Goal: Task Accomplishment & Management: Manage account settings

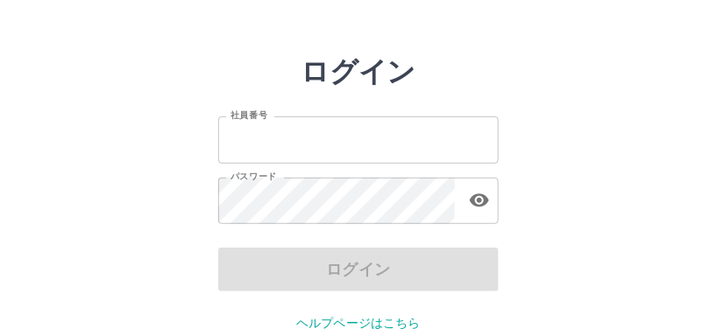
scroll to position [90, 0]
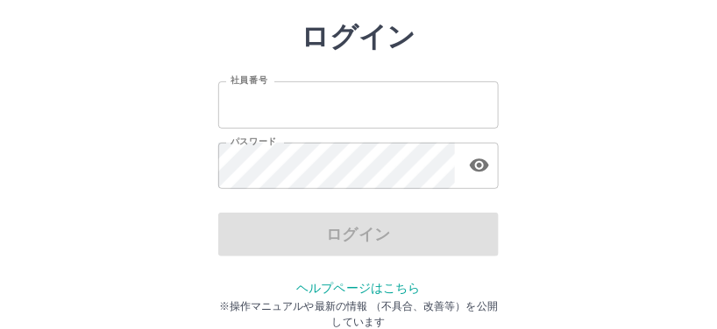
type input "*******"
click at [395, 247] on div "ログイン" at bounding box center [358, 235] width 280 height 44
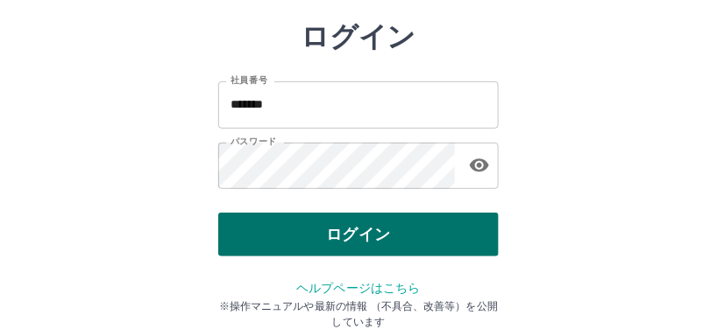
click at [397, 247] on button "ログイン" at bounding box center [358, 235] width 280 height 44
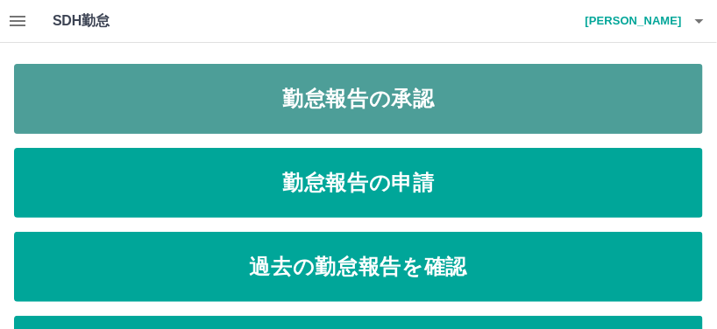
click at [366, 112] on link "勤怠報告の承認" at bounding box center [358, 99] width 689 height 70
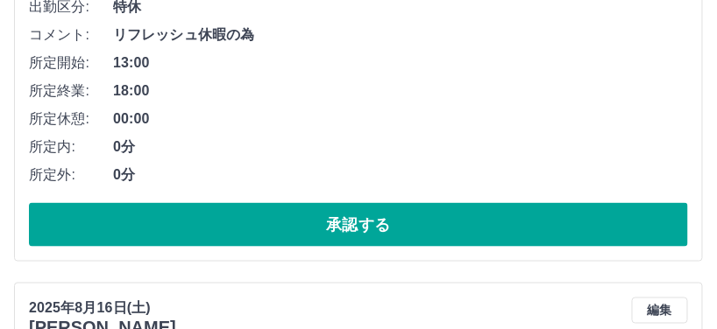
scroll to position [350, 0]
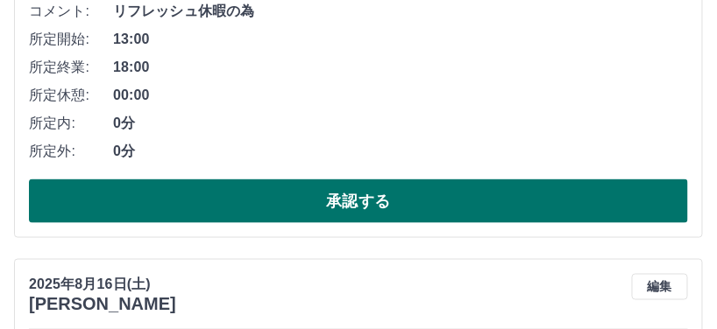
click at [221, 184] on button "承認する" at bounding box center [358, 202] width 659 height 44
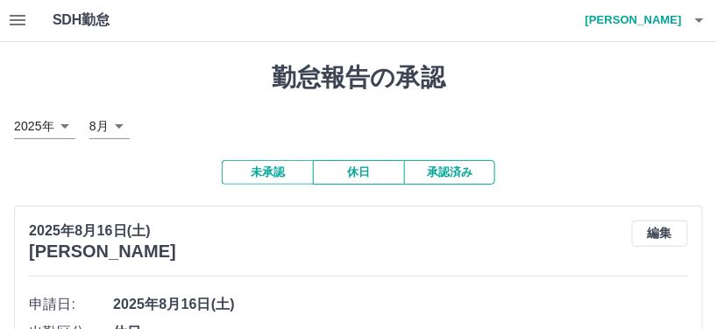
scroll to position [0, 0]
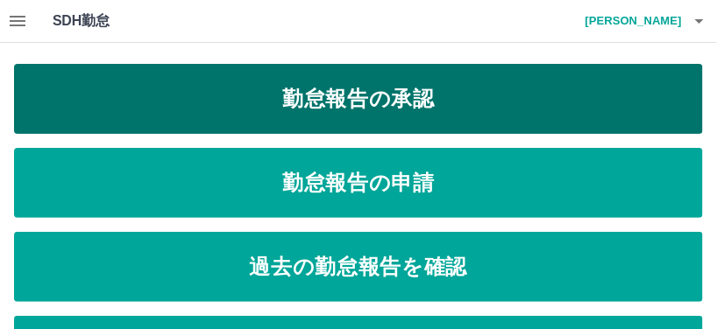
click at [427, 106] on link "勤怠報告の承認" at bounding box center [358, 99] width 689 height 70
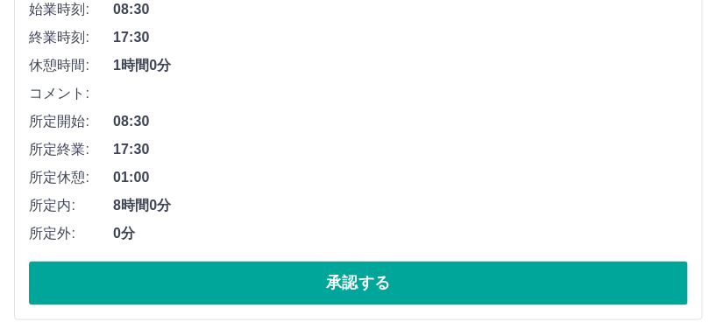
scroll to position [421, 0]
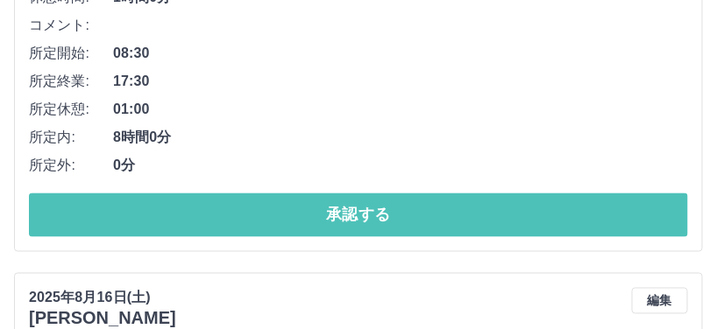
drag, startPoint x: 278, startPoint y: 216, endPoint x: 296, endPoint y: 178, distance: 42.7
click at [277, 216] on button "承認する" at bounding box center [358, 216] width 659 height 44
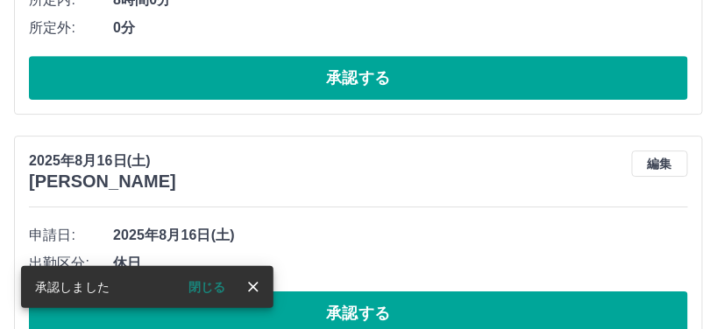
scroll to position [1047, 0]
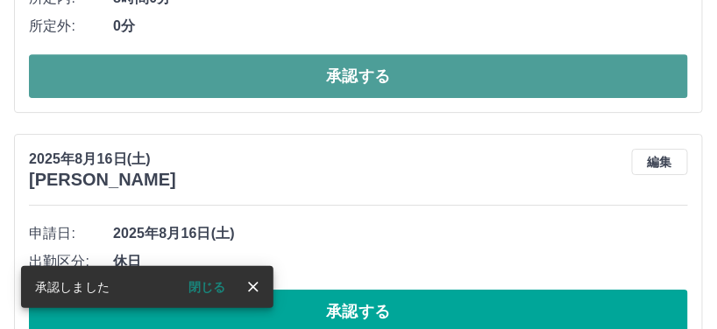
click at [230, 67] on button "承認する" at bounding box center [358, 76] width 659 height 44
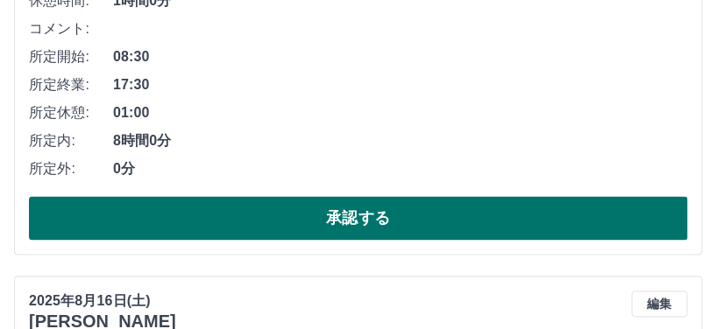
scroll to position [491, 0]
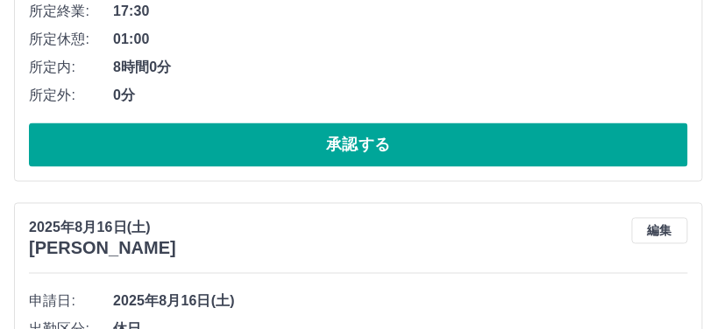
drag, startPoint x: 274, startPoint y: 134, endPoint x: 296, endPoint y: 56, distance: 81.0
click at [274, 135] on button "承認する" at bounding box center [358, 146] width 659 height 44
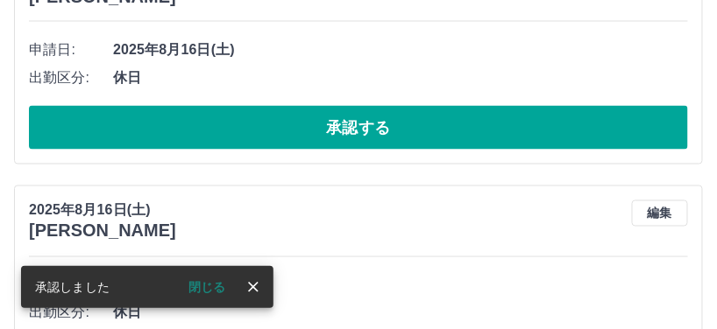
scroll to position [4, 0]
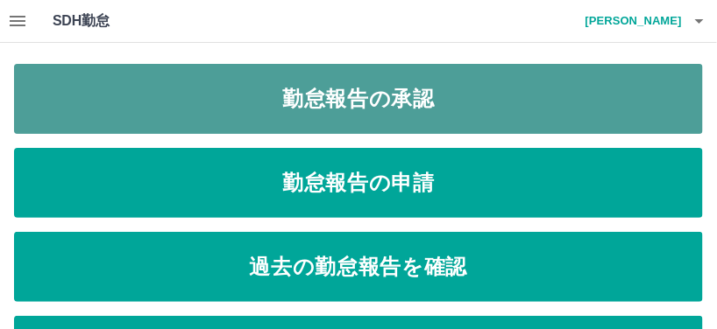
click at [442, 79] on link "勤怠報告の承認" at bounding box center [358, 99] width 689 height 70
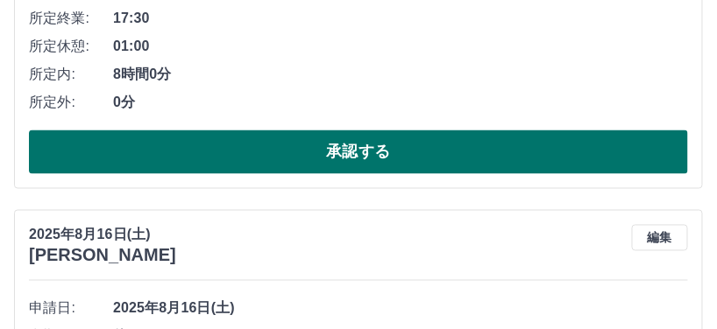
scroll to position [491, 0]
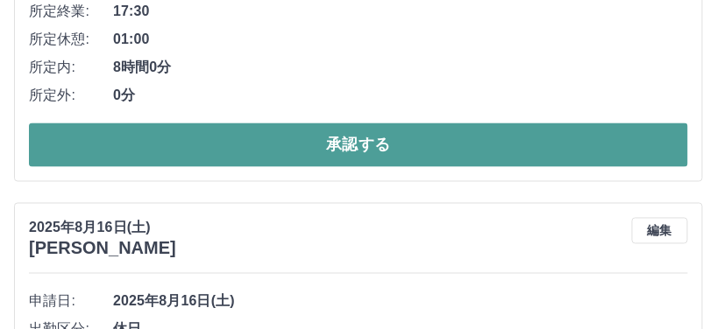
click at [250, 131] on button "承認する" at bounding box center [358, 146] width 659 height 44
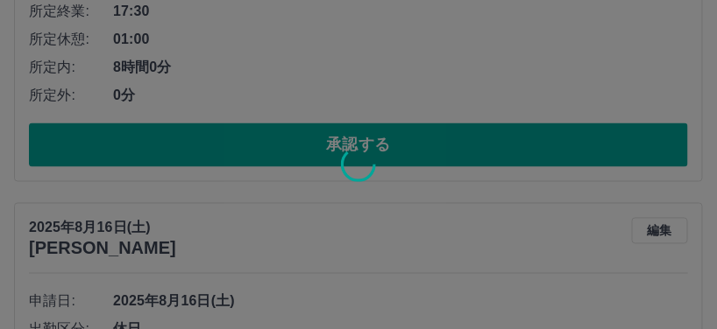
scroll to position [4, 0]
